Goal: Navigation & Orientation: Find specific page/section

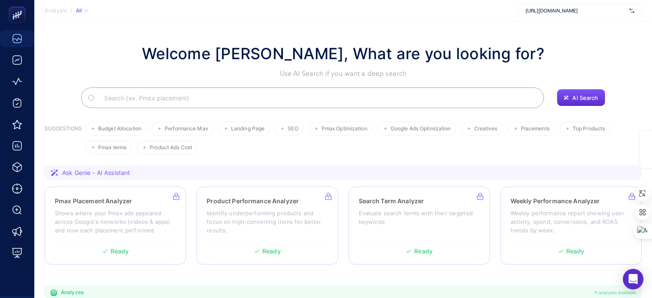
click at [463, 106] on section "Welcome [PERSON_NAME], What are you looking for? Use AI Search if you want a de…" at bounding box center [343, 296] width 618 height 550
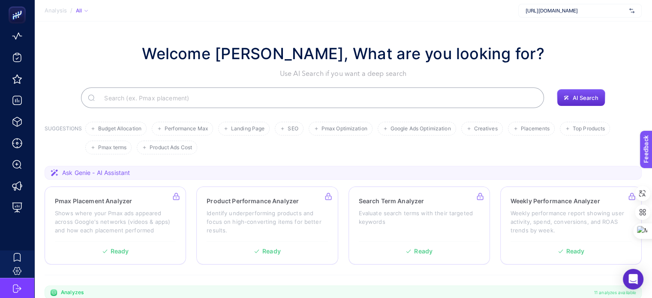
click at [517, 51] on h1 "Welcome [PERSON_NAME], What are you looking for?" at bounding box center [343, 53] width 403 height 23
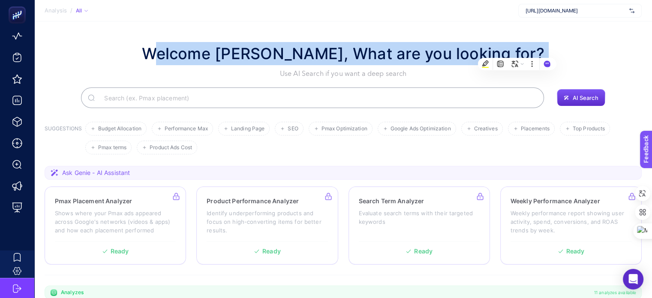
click at [408, 45] on h1 "Welcome [PERSON_NAME], What are you looking for?" at bounding box center [343, 53] width 403 height 23
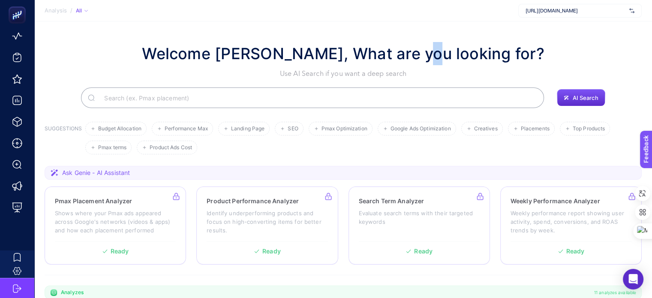
click at [408, 45] on h1 "Welcome [PERSON_NAME], What are you looking for?" at bounding box center [343, 53] width 403 height 23
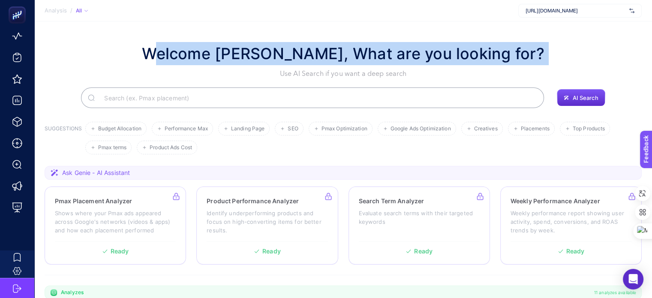
click at [408, 45] on h1 "Welcome [PERSON_NAME], What are you looking for?" at bounding box center [343, 53] width 403 height 23
click at [146, 57] on div "Welcome [PERSON_NAME], What are you looking for? Use AI Search if you want a de…" at bounding box center [343, 60] width 597 height 37
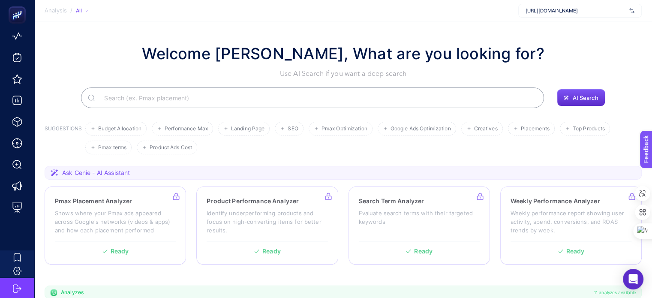
drag, startPoint x: 153, startPoint y: 50, endPoint x: 535, endPoint y: 55, distance: 382.0
click at [534, 56] on h1 "Welcome [PERSON_NAME], What are you looking for?" at bounding box center [343, 53] width 403 height 23
click at [298, 51] on h1 "Welcome [PERSON_NAME], What are you looking for?" at bounding box center [343, 53] width 403 height 23
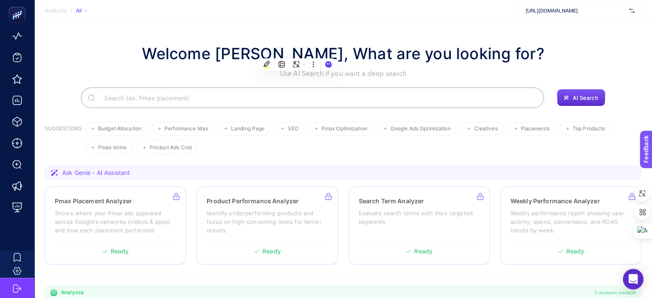
click at [381, 53] on h1 "Welcome [PERSON_NAME], What are you looking for?" at bounding box center [343, 53] width 403 height 23
click at [592, 6] on div "[URL][DOMAIN_NAME]" at bounding box center [579, 11] width 123 height 14
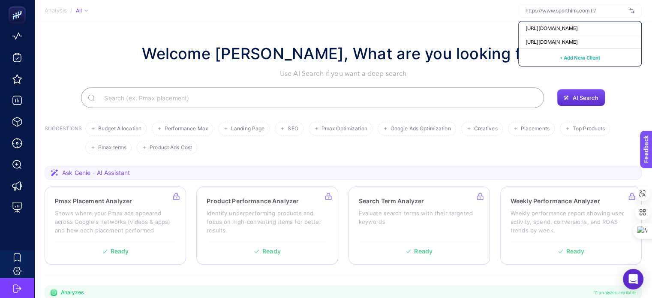
click at [594, 15] on div at bounding box center [579, 11] width 123 height 14
click at [595, 41] on div "[URL][DOMAIN_NAME]" at bounding box center [580, 42] width 123 height 14
